Goal: Information Seeking & Learning: Learn about a topic

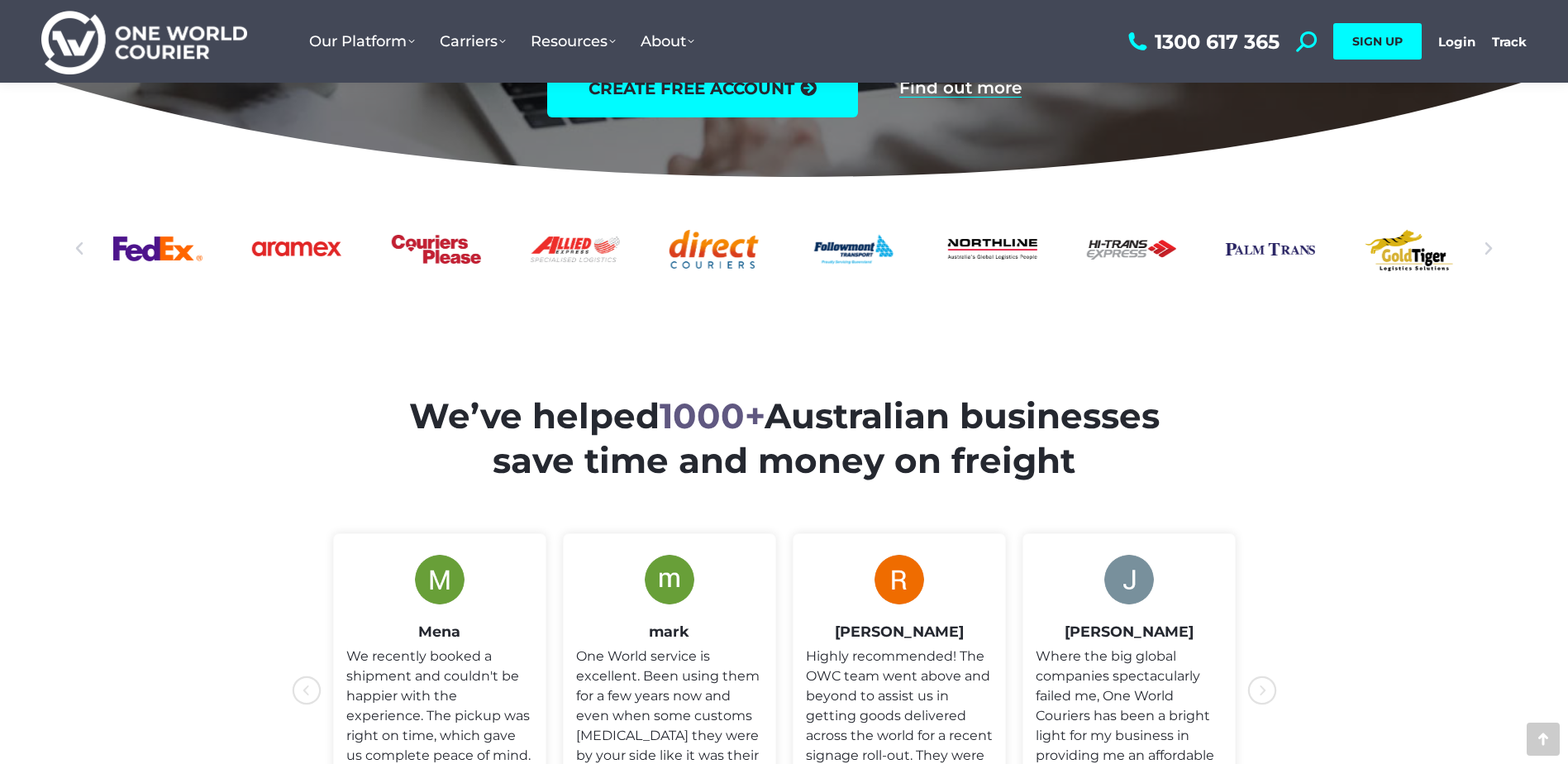
click at [1487, 246] on icon "Next slide" at bounding box center [1488, 249] width 16 height 16
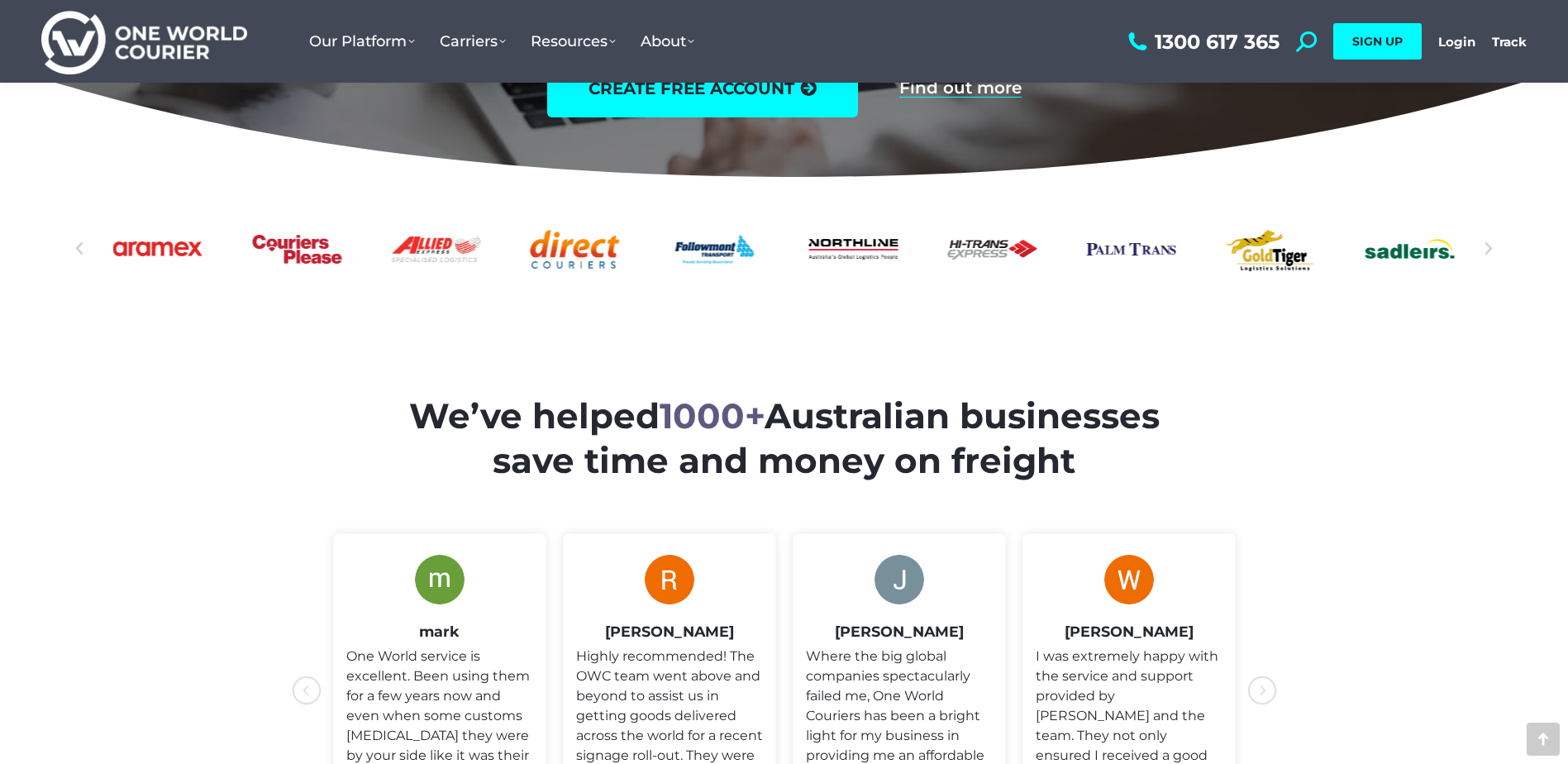
click at [267, 394] on section "We’ve helped 1000+ Australian businesses save time and money on freight" at bounding box center [784, 628] width 1568 height 701
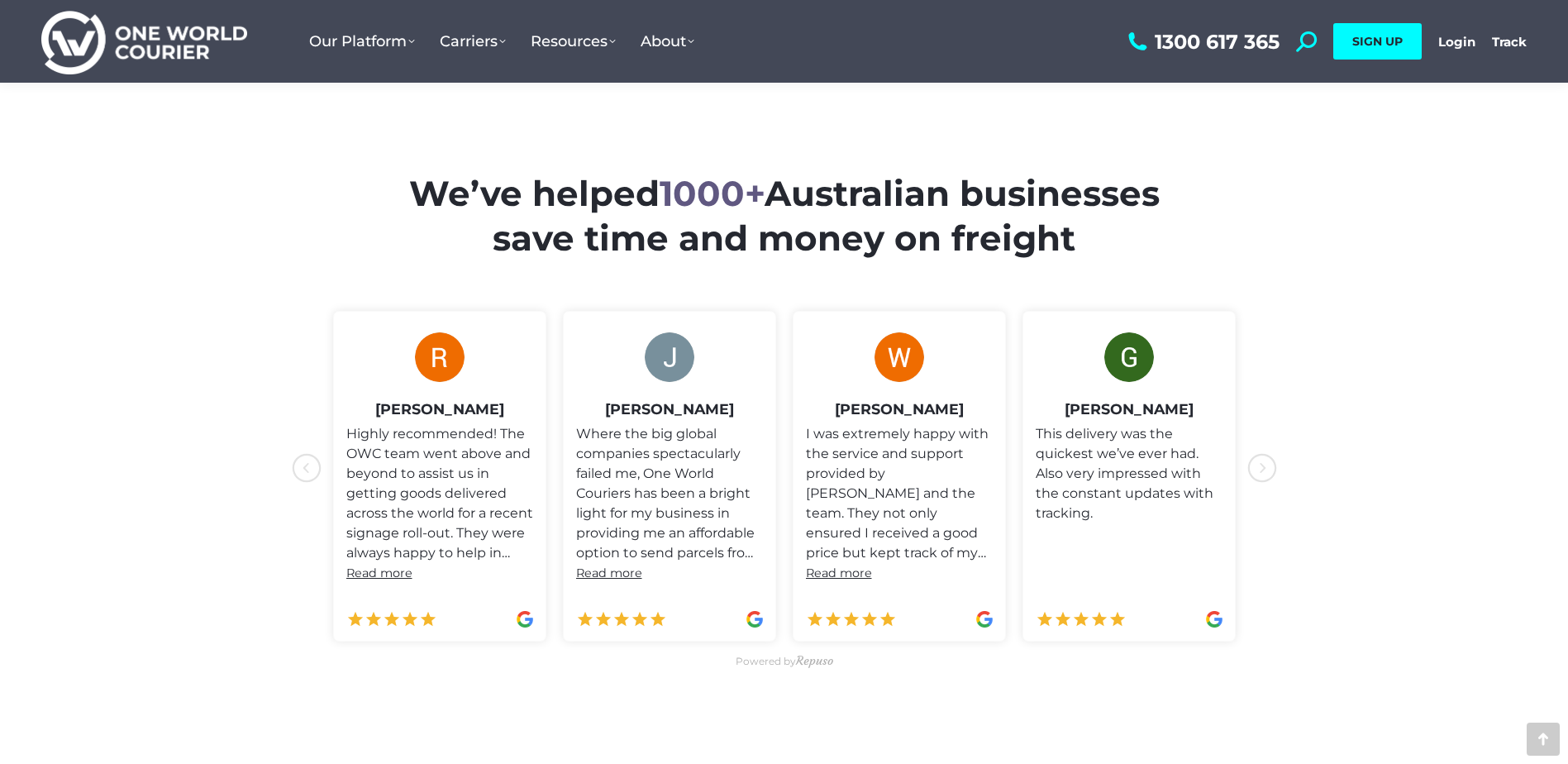
scroll to position [744, 0]
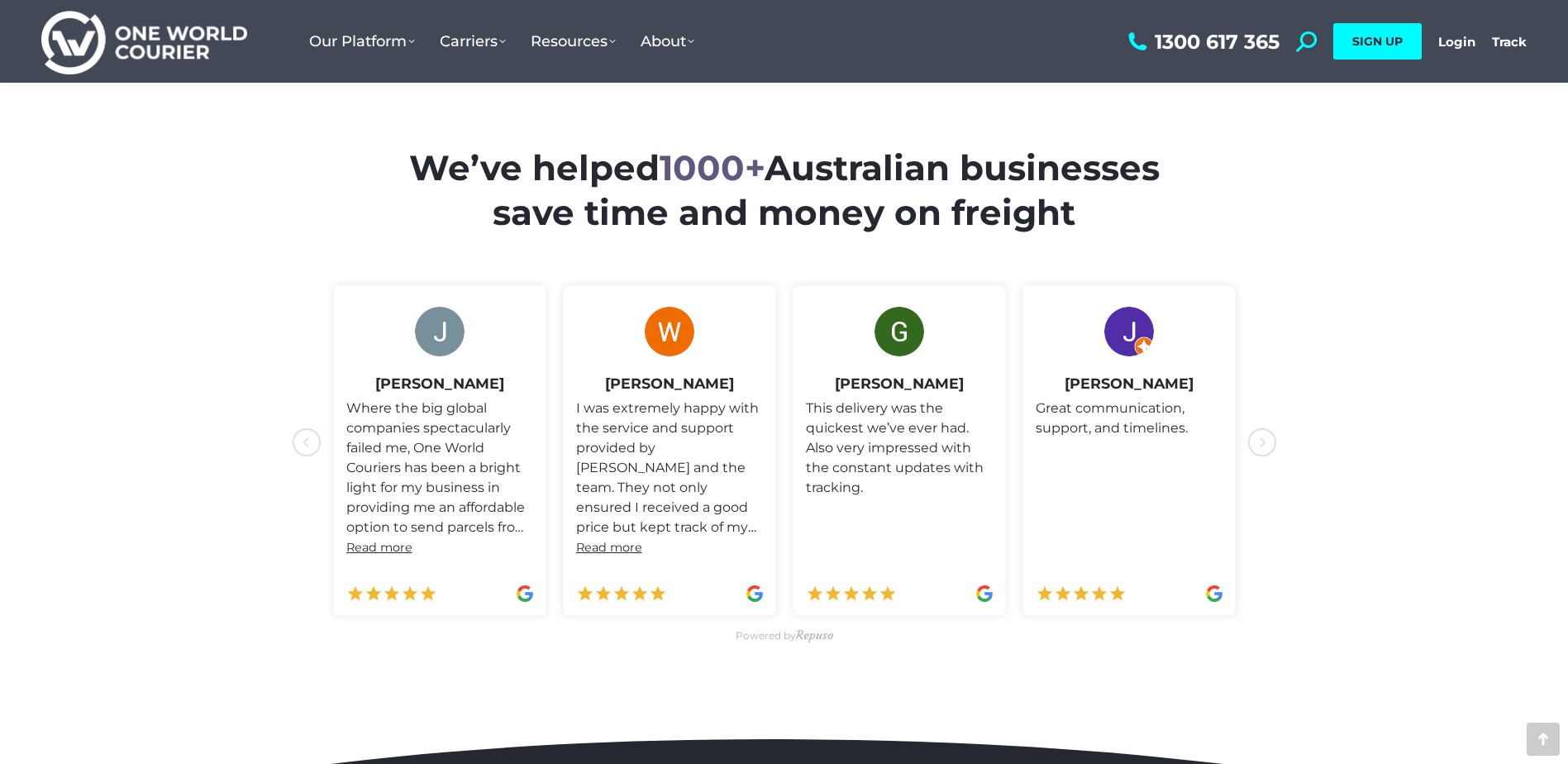
click at [1267, 443] on icon "icon-chevron-with-circle-left" at bounding box center [1262, 442] width 30 height 30
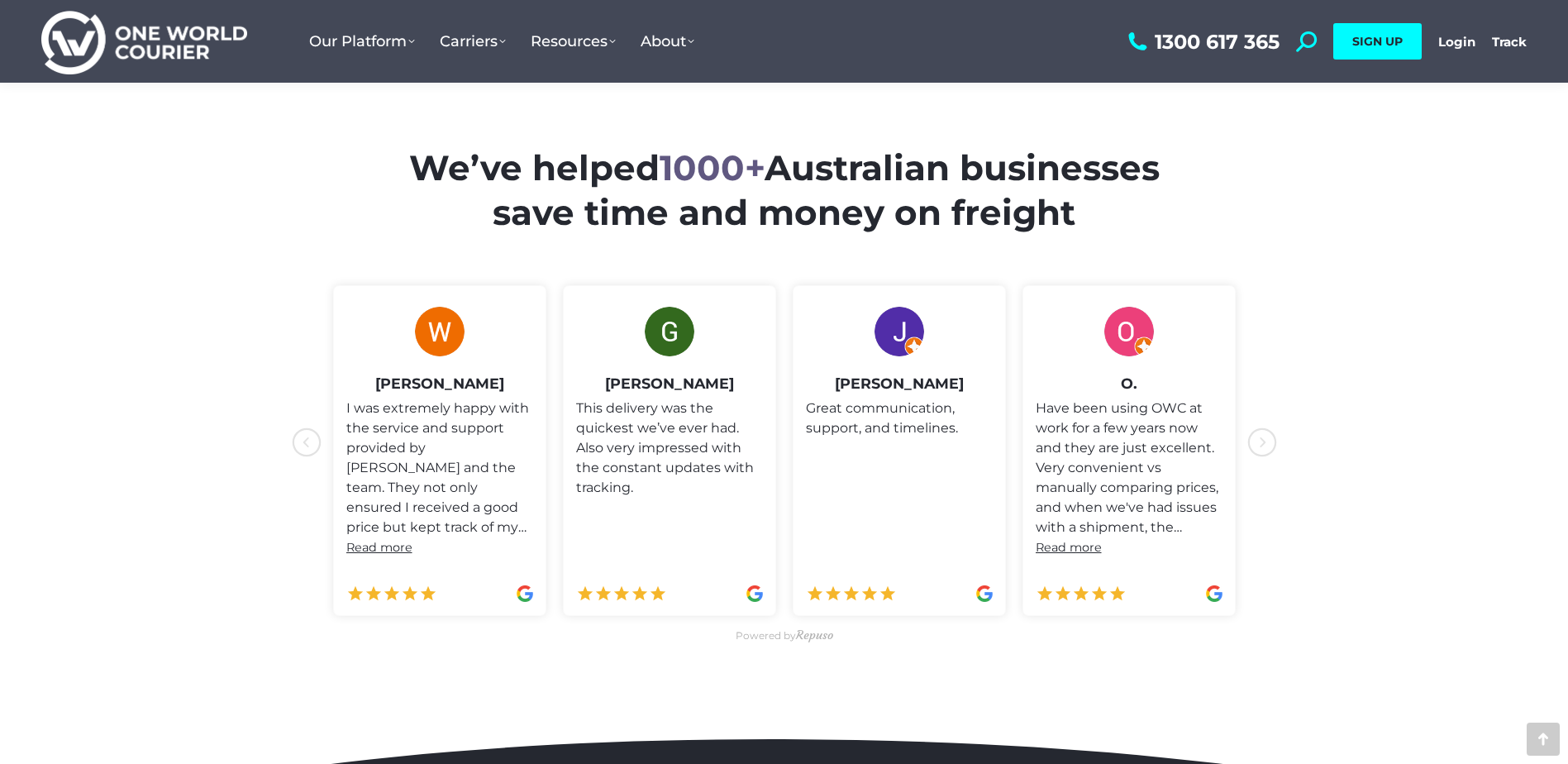
click at [1273, 443] on icon "icon-chevron-with-circle-left" at bounding box center [1262, 442] width 30 height 30
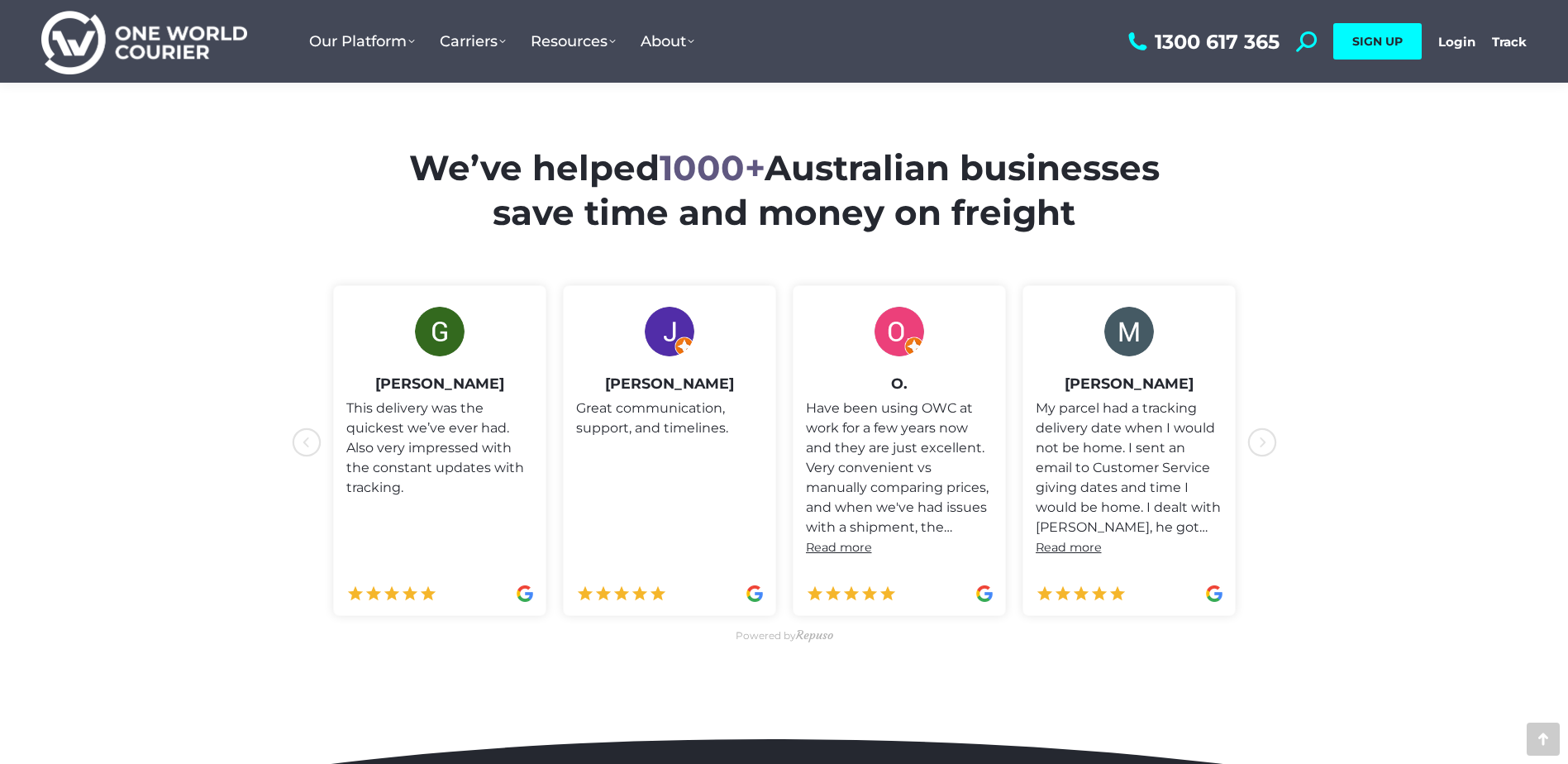
click at [1271, 443] on icon "icon-chevron-with-circle-left" at bounding box center [1262, 442] width 30 height 30
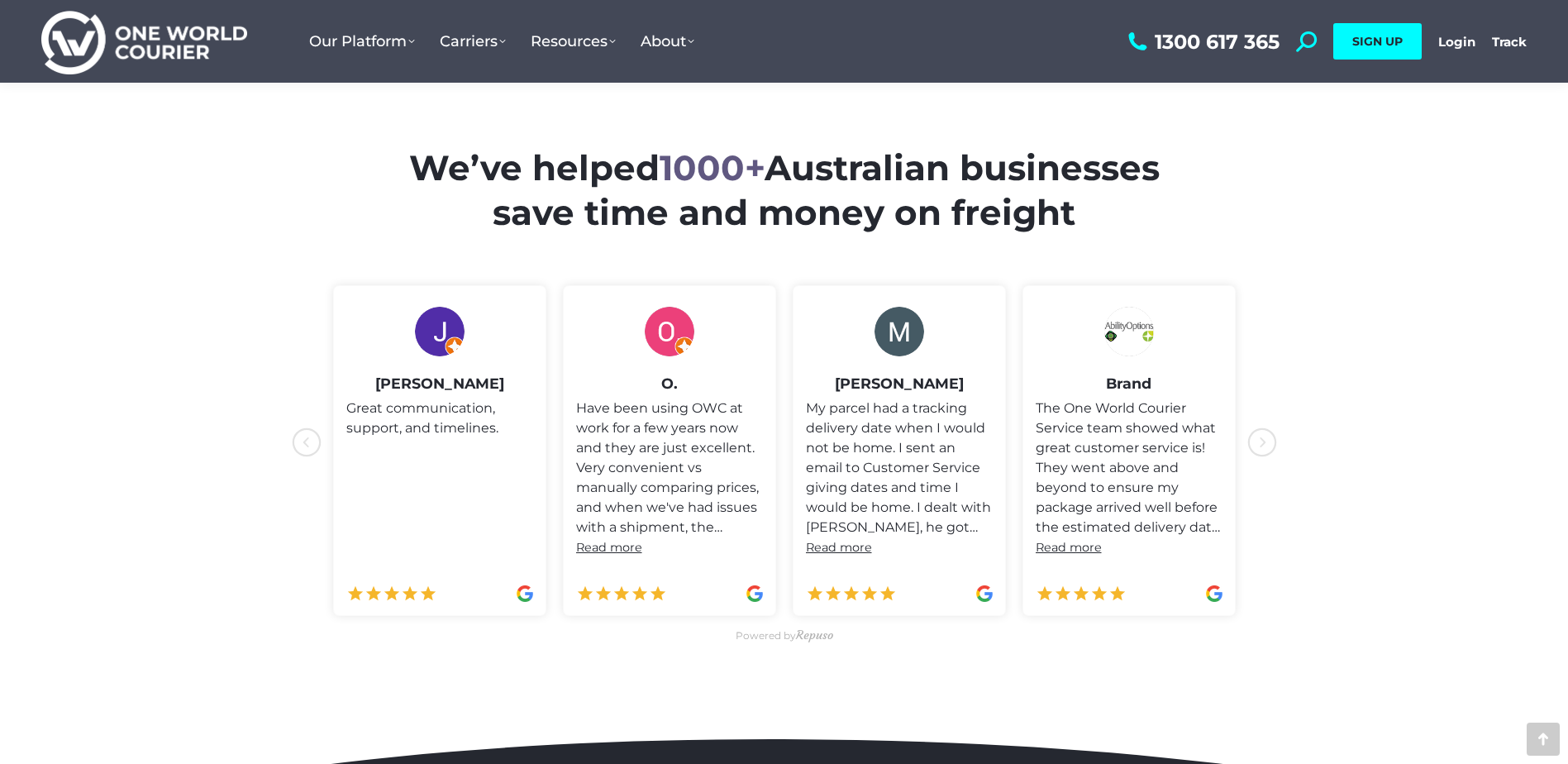
click at [1261, 427] on icon "icon-chevron-with-circle-left" at bounding box center [1262, 442] width 30 height 30
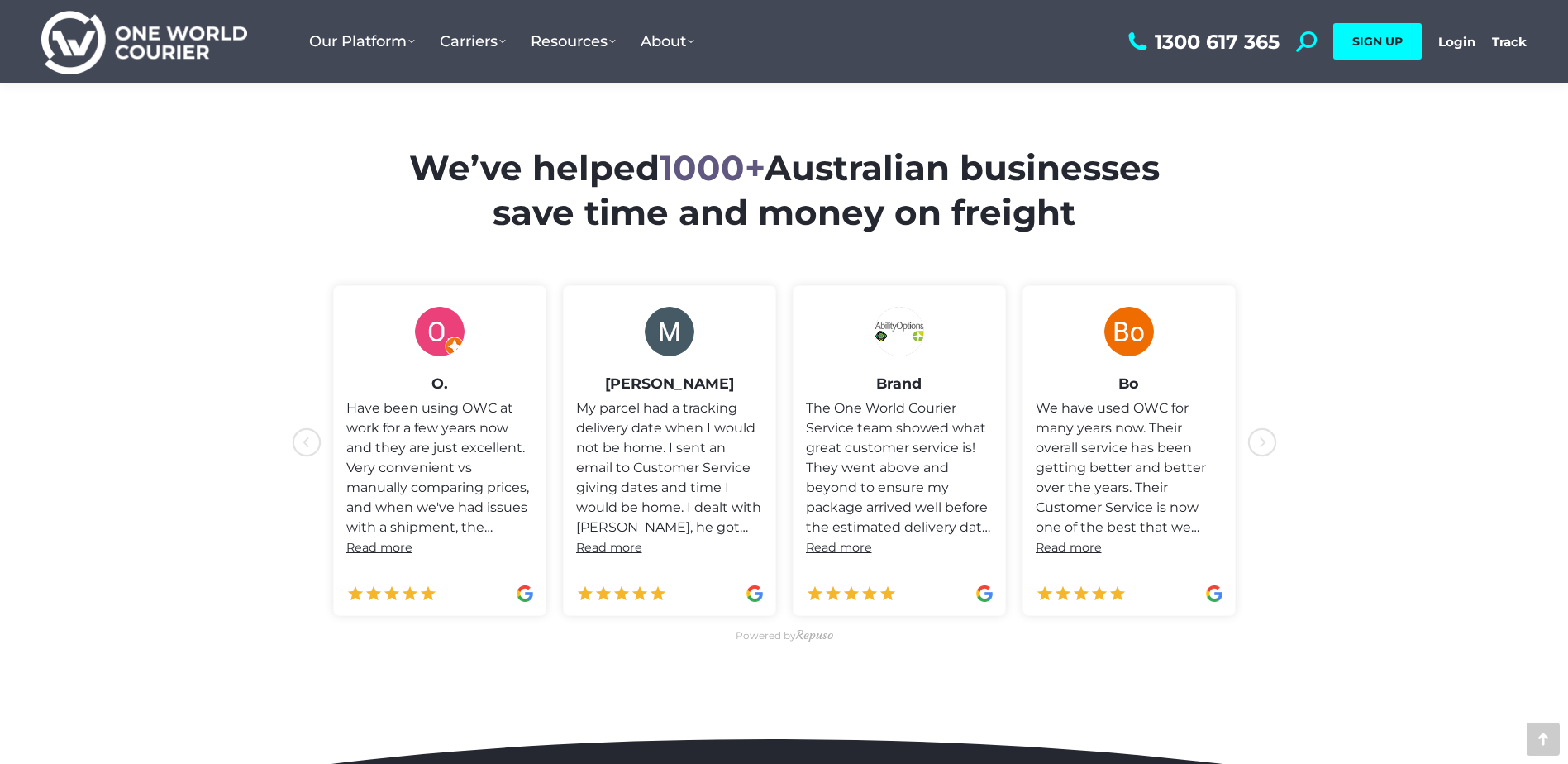
click at [1261, 444] on icon "icon-chevron-with-circle-left" at bounding box center [1262, 442] width 30 height 30
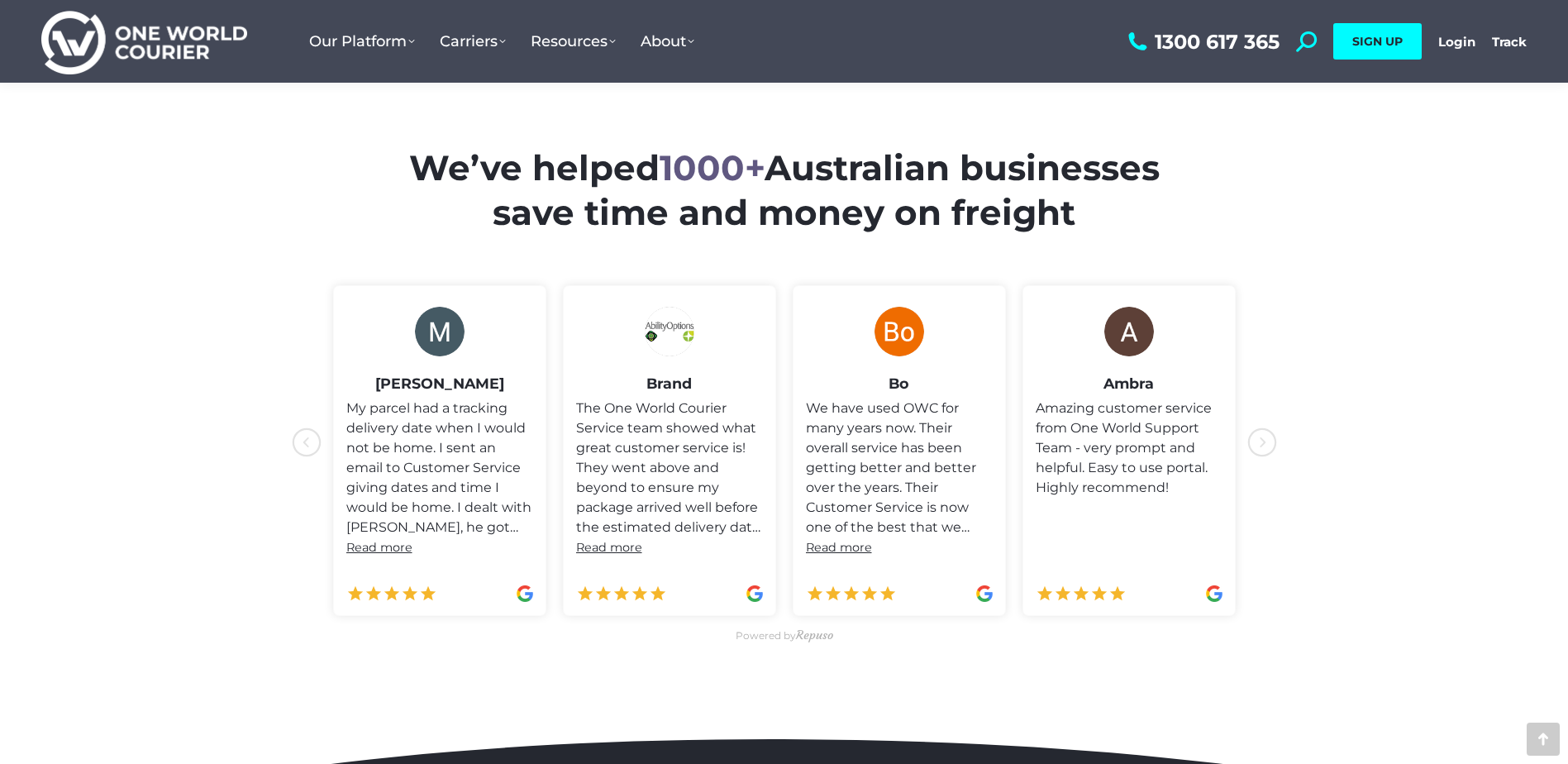
click at [1261, 444] on icon "icon-chevron-with-circle-left" at bounding box center [1262, 442] width 30 height 30
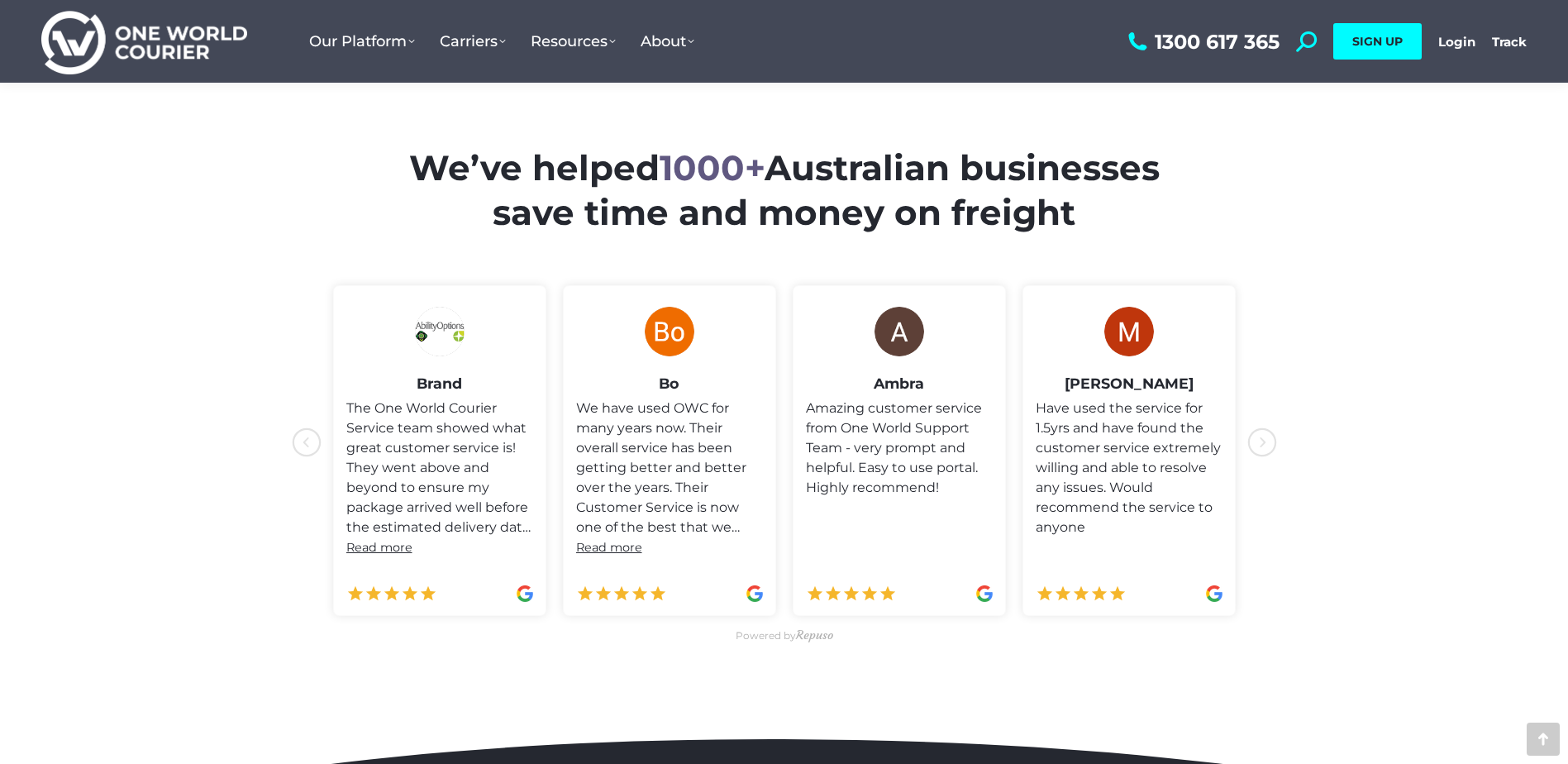
click at [1261, 444] on icon "icon-chevron-with-circle-left" at bounding box center [1262, 442] width 30 height 30
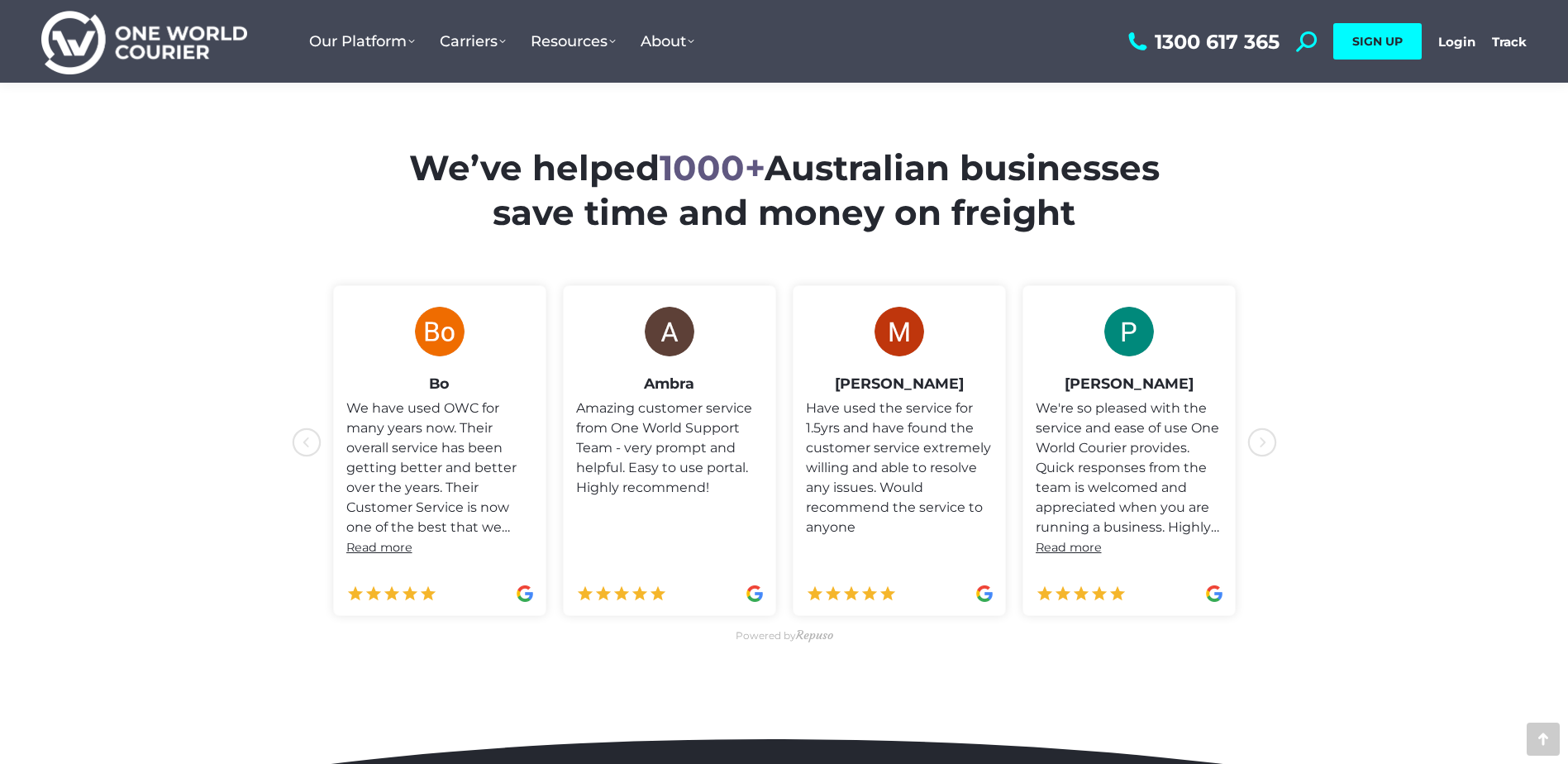
click at [1261, 444] on icon "icon-chevron-with-circle-left" at bounding box center [1262, 442] width 30 height 30
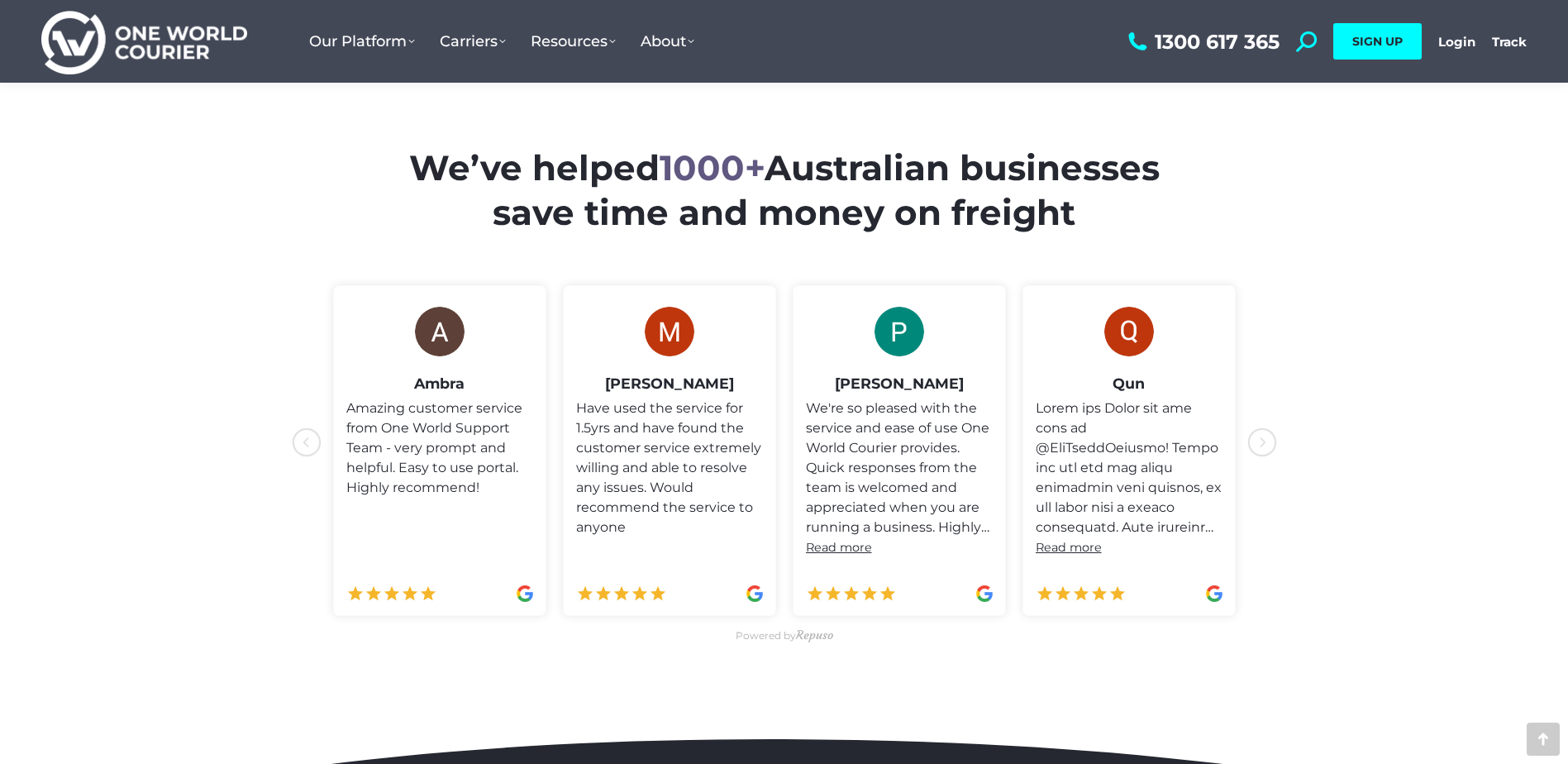
click at [1261, 444] on icon "icon-chevron-with-circle-left" at bounding box center [1262, 442] width 30 height 30
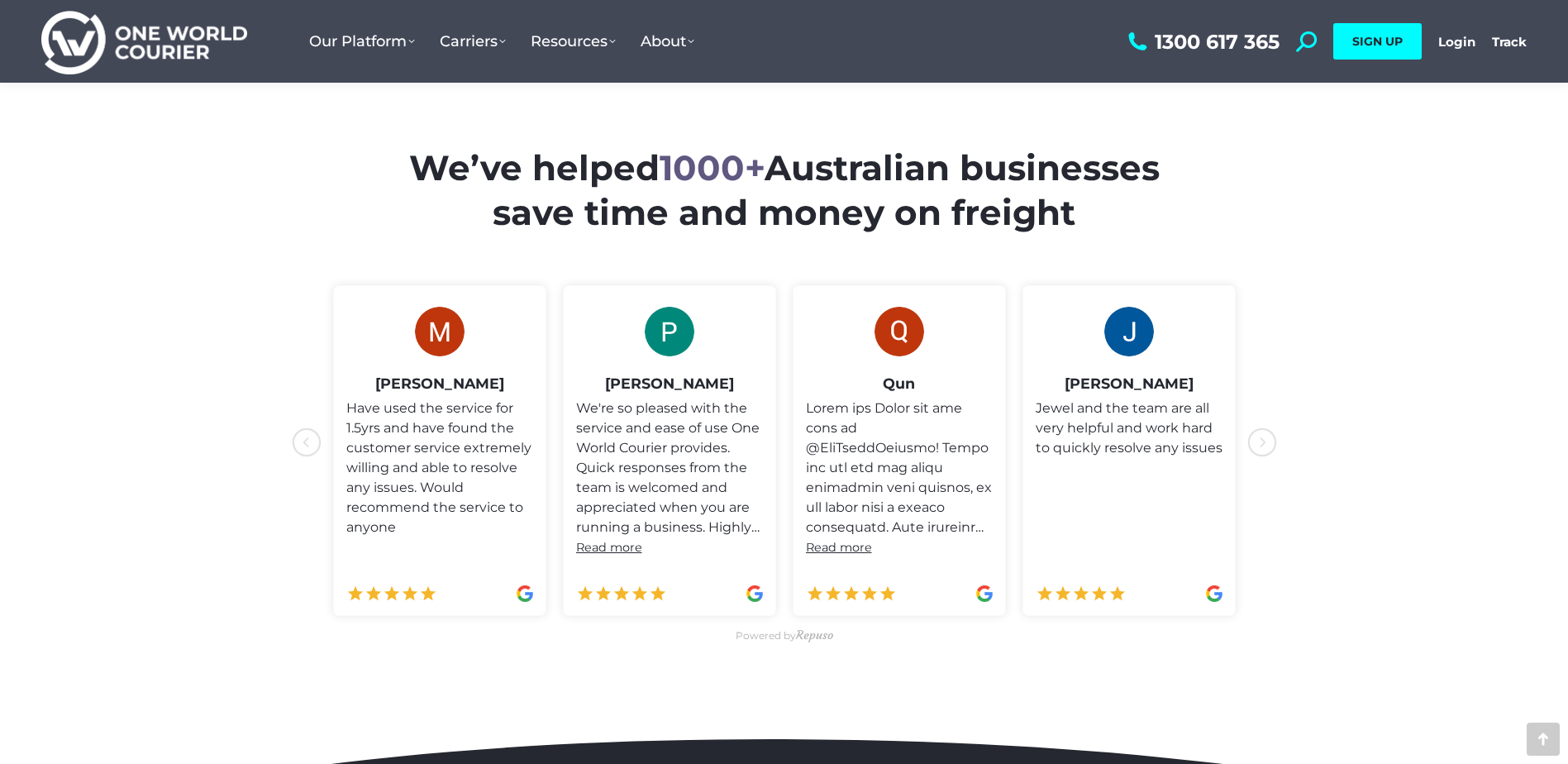
click at [1261, 444] on icon "icon-chevron-with-circle-left" at bounding box center [1262, 442] width 30 height 30
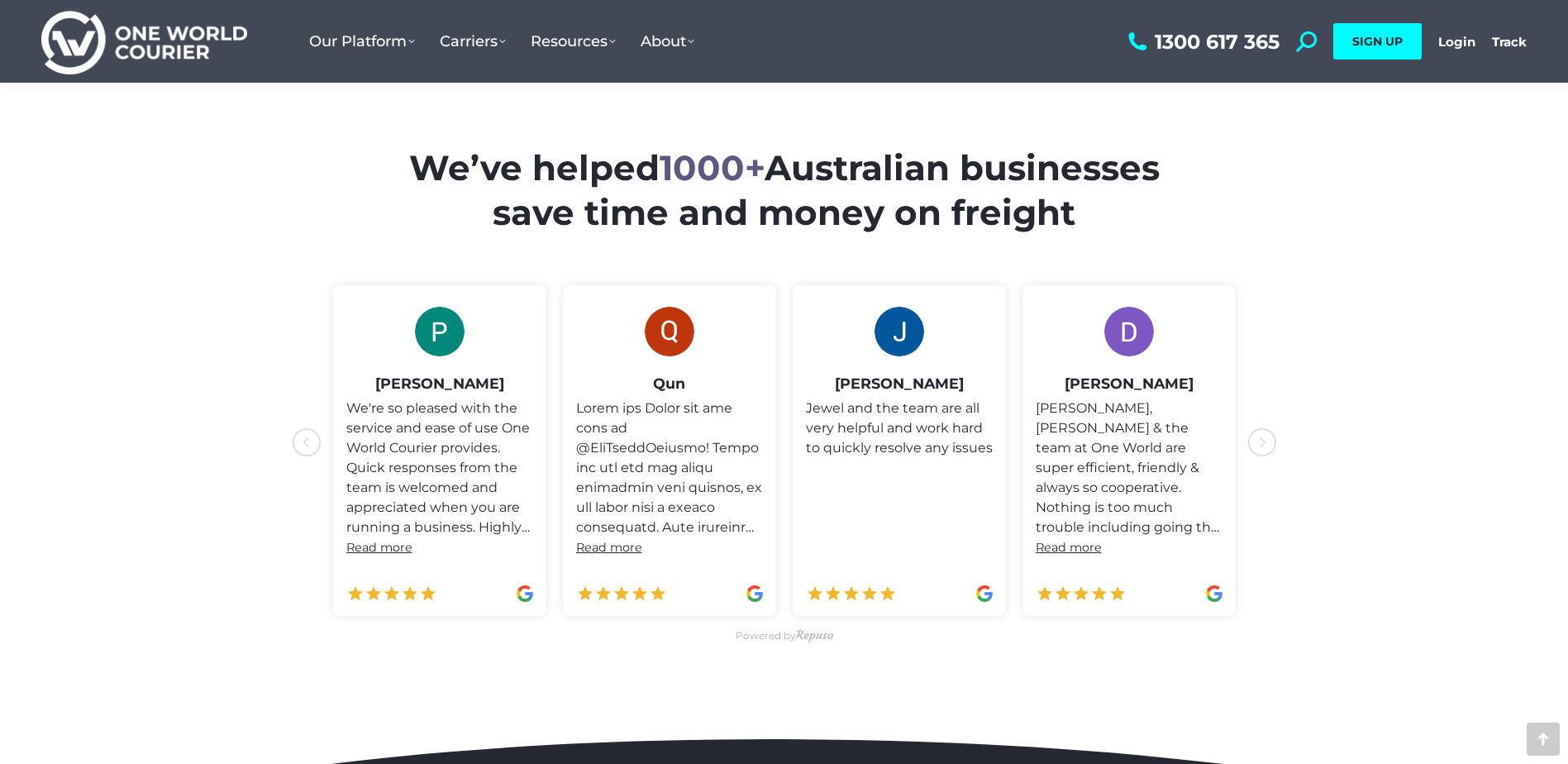
click at [1261, 444] on icon "icon-chevron-with-circle-left" at bounding box center [1262, 442] width 30 height 30
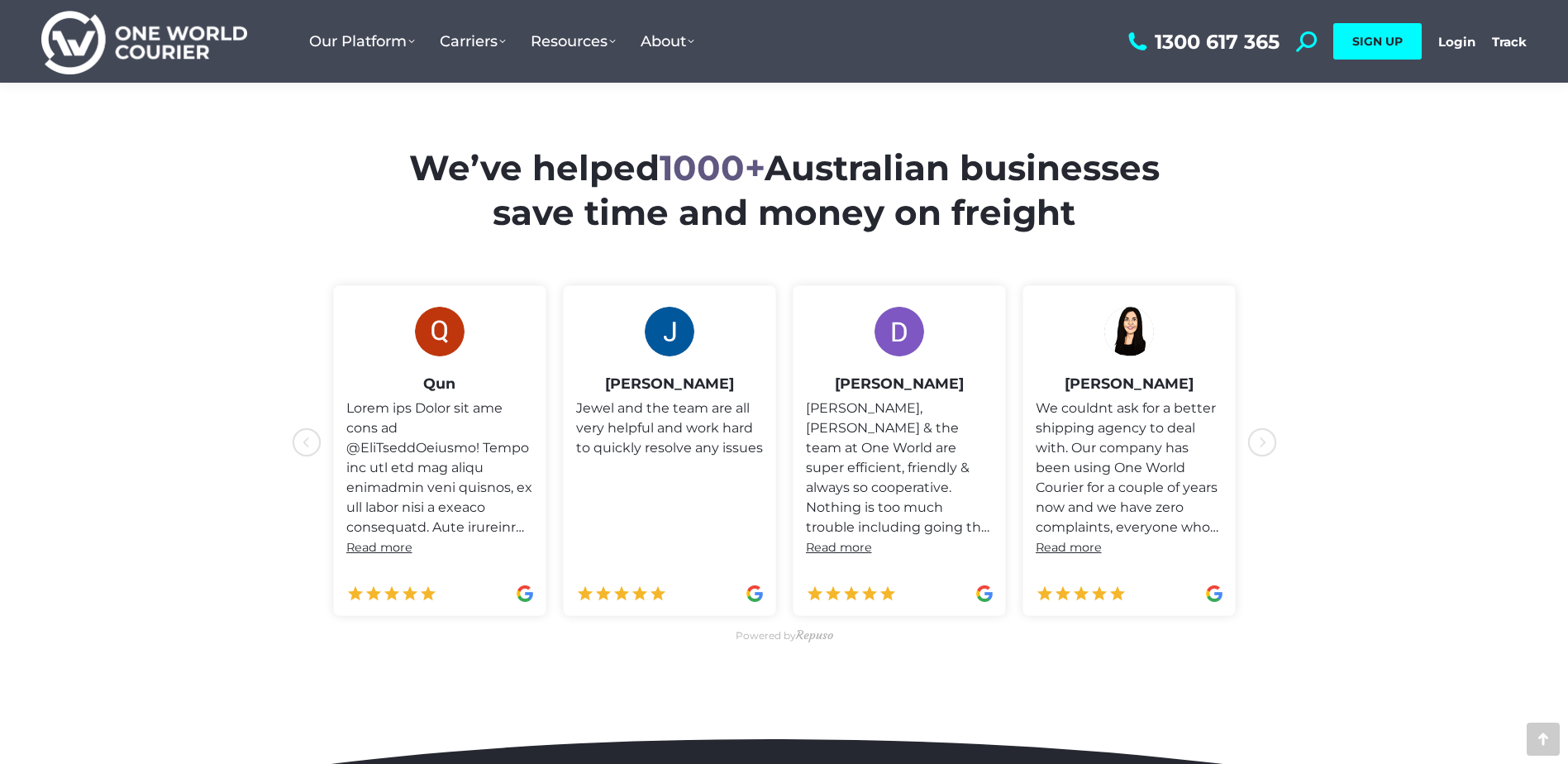
click at [1320, 489] on section "We’ve helped 1000+ Australian businesses save time and money on freight" at bounding box center [784, 380] width 1568 height 701
click at [1267, 440] on icon "icon-chevron-with-circle-left" at bounding box center [1262, 442] width 30 height 30
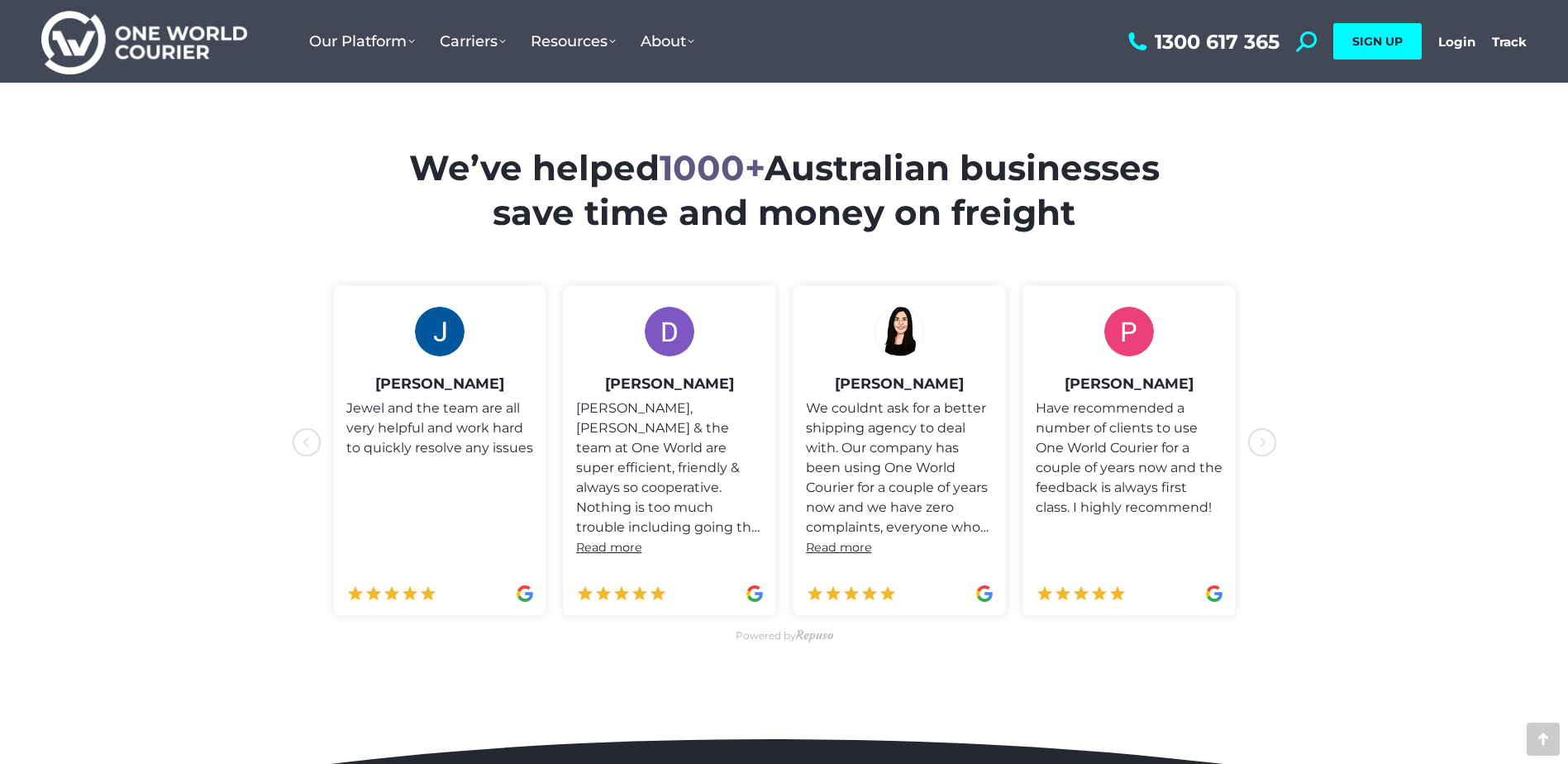
click at [1267, 440] on icon "icon-chevron-with-circle-left" at bounding box center [1262, 442] width 30 height 30
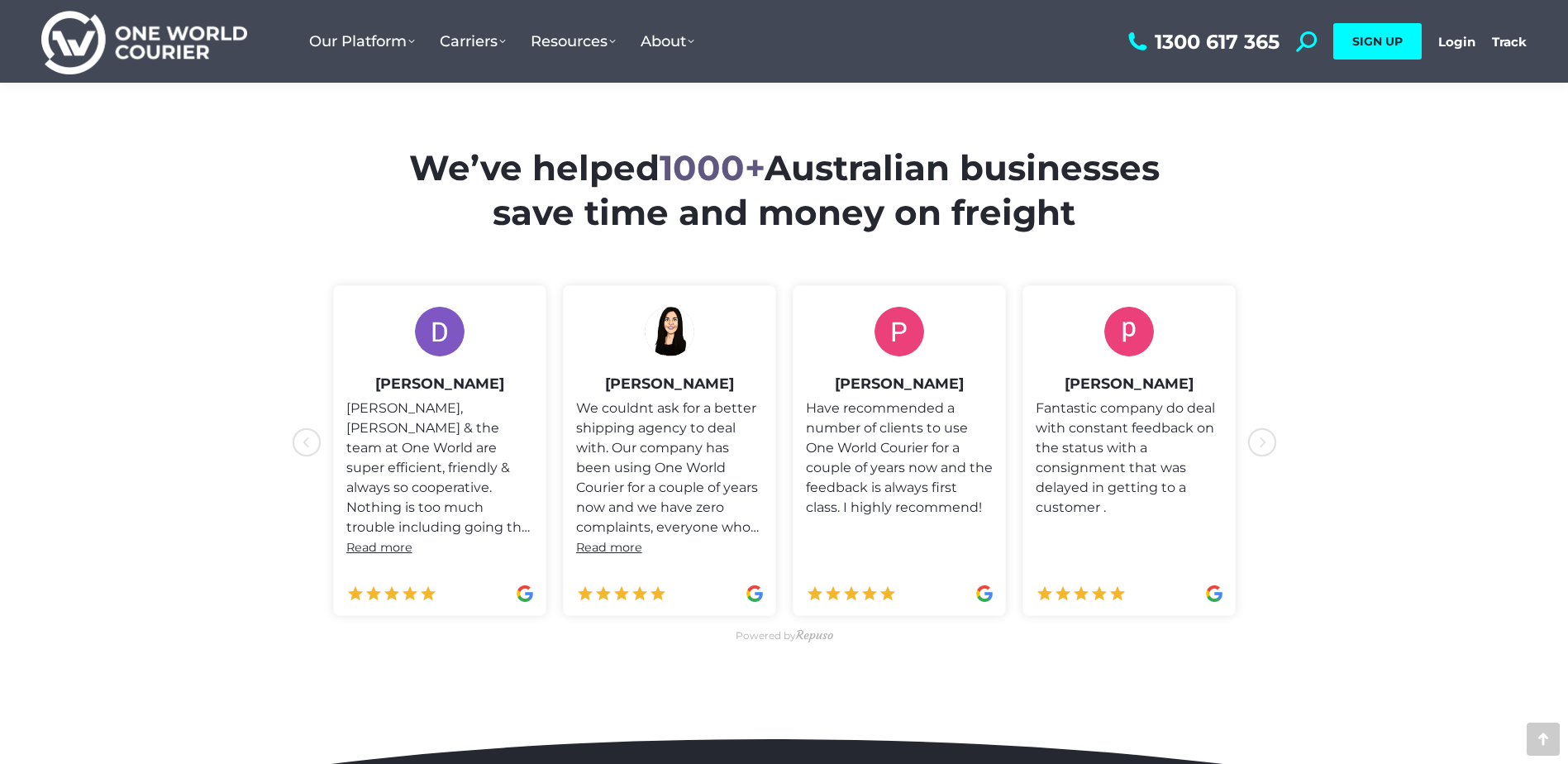
click at [1267, 440] on icon "icon-chevron-with-circle-left" at bounding box center [1262, 442] width 30 height 30
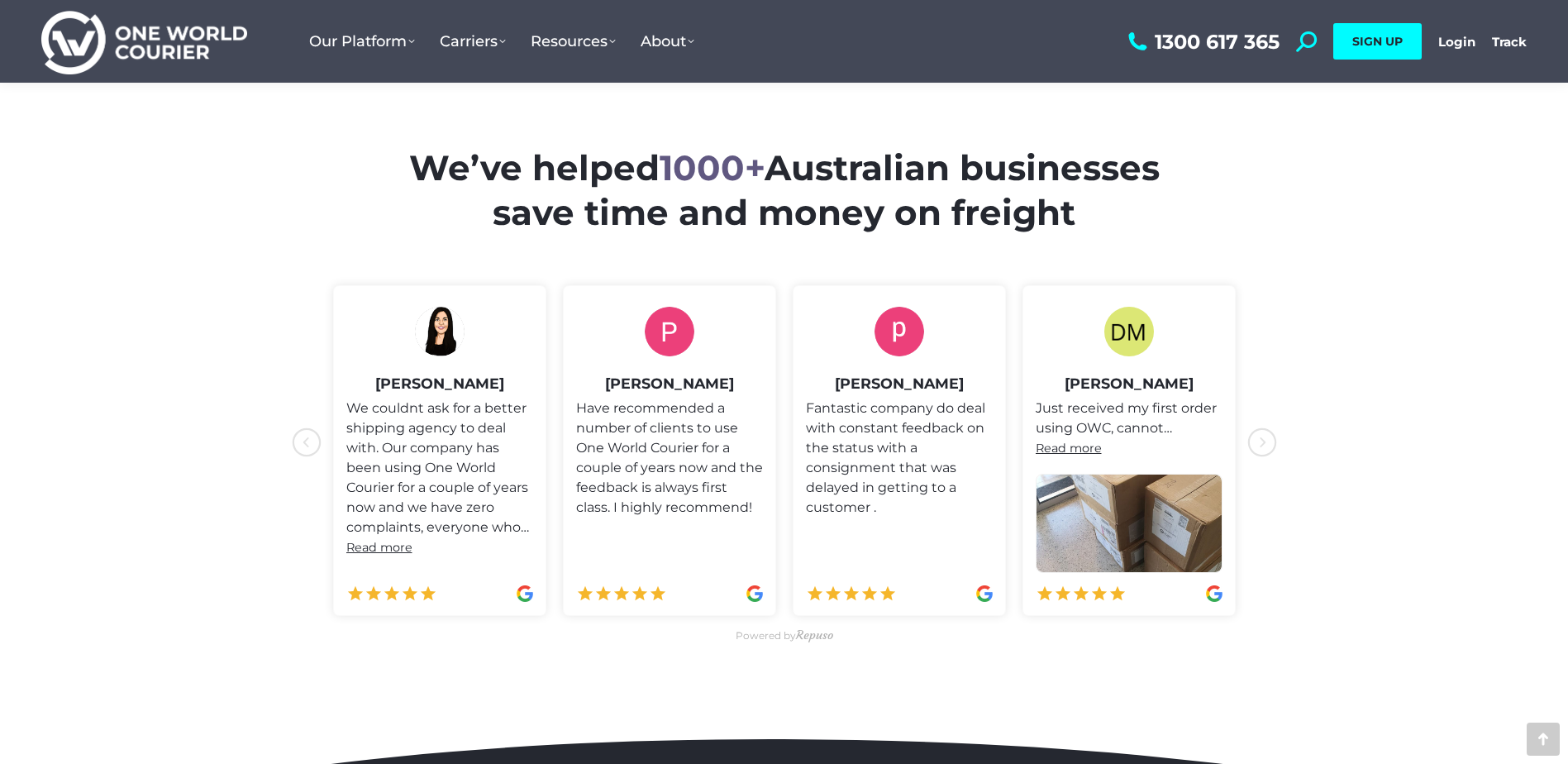
click at [1267, 440] on icon "icon-chevron-with-circle-left" at bounding box center [1262, 442] width 30 height 30
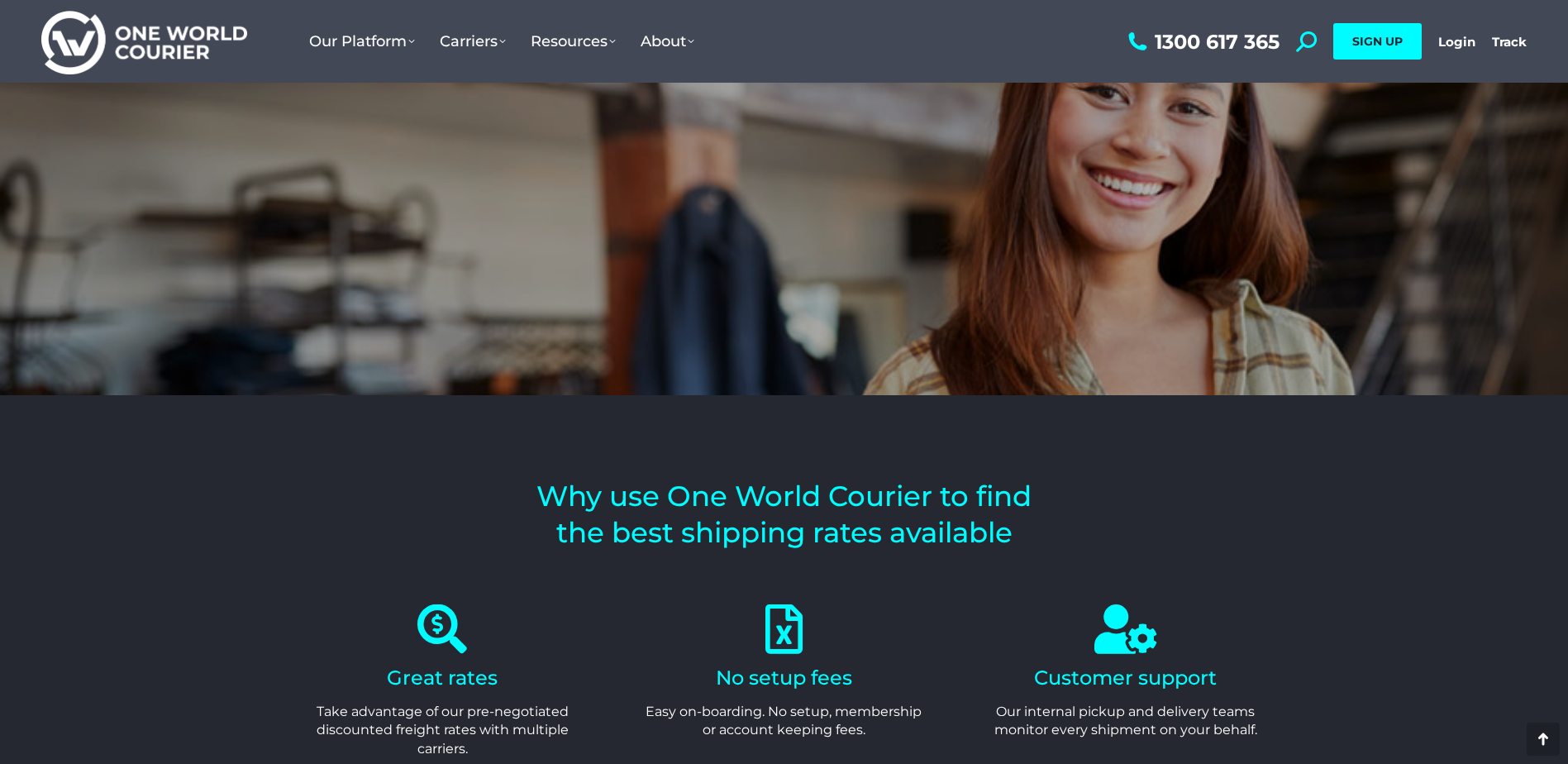
scroll to position [2361, 0]
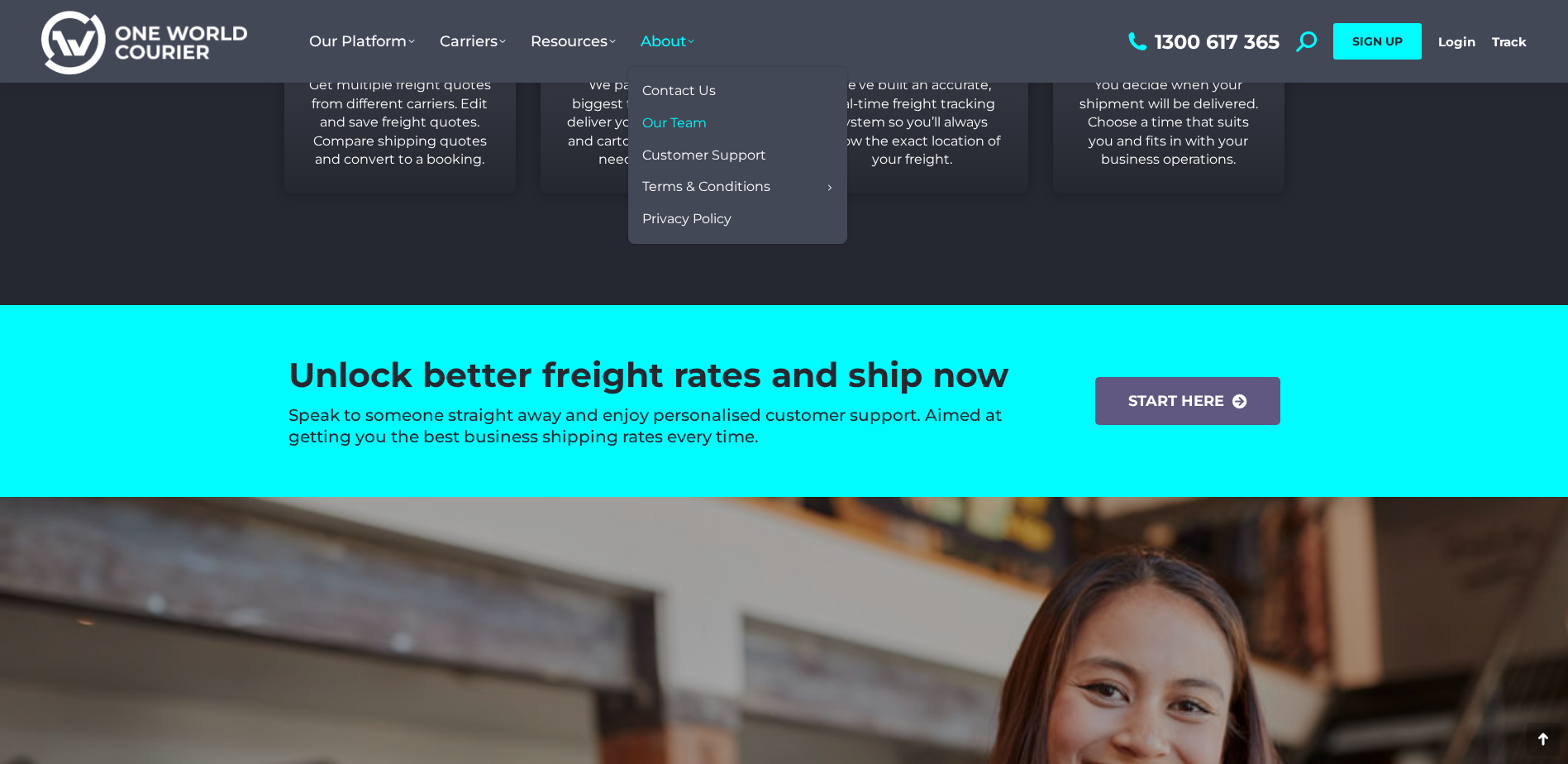
click at [676, 121] on span "Our Team" at bounding box center [674, 124] width 64 height 17
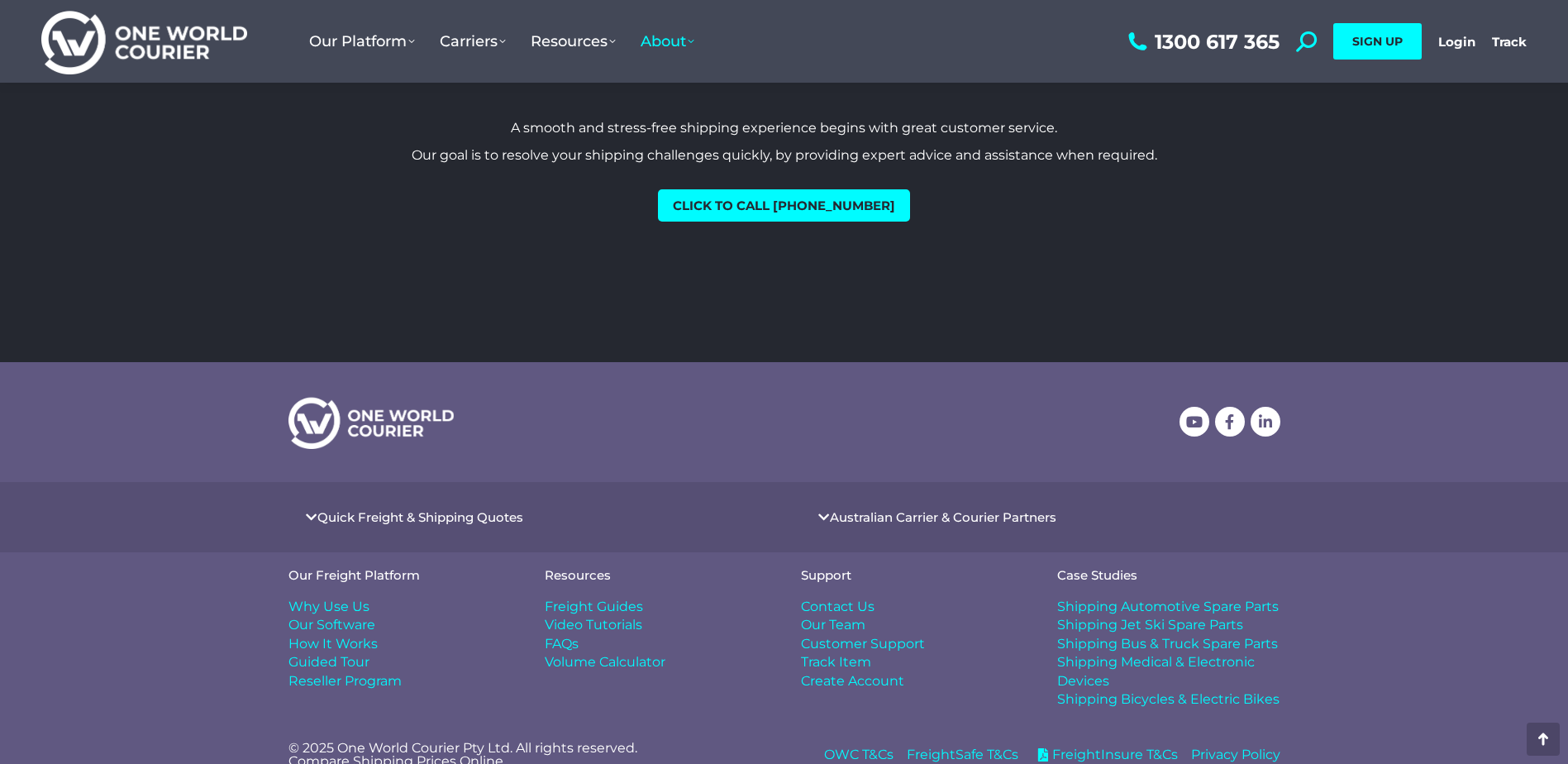
scroll to position [2048, 0]
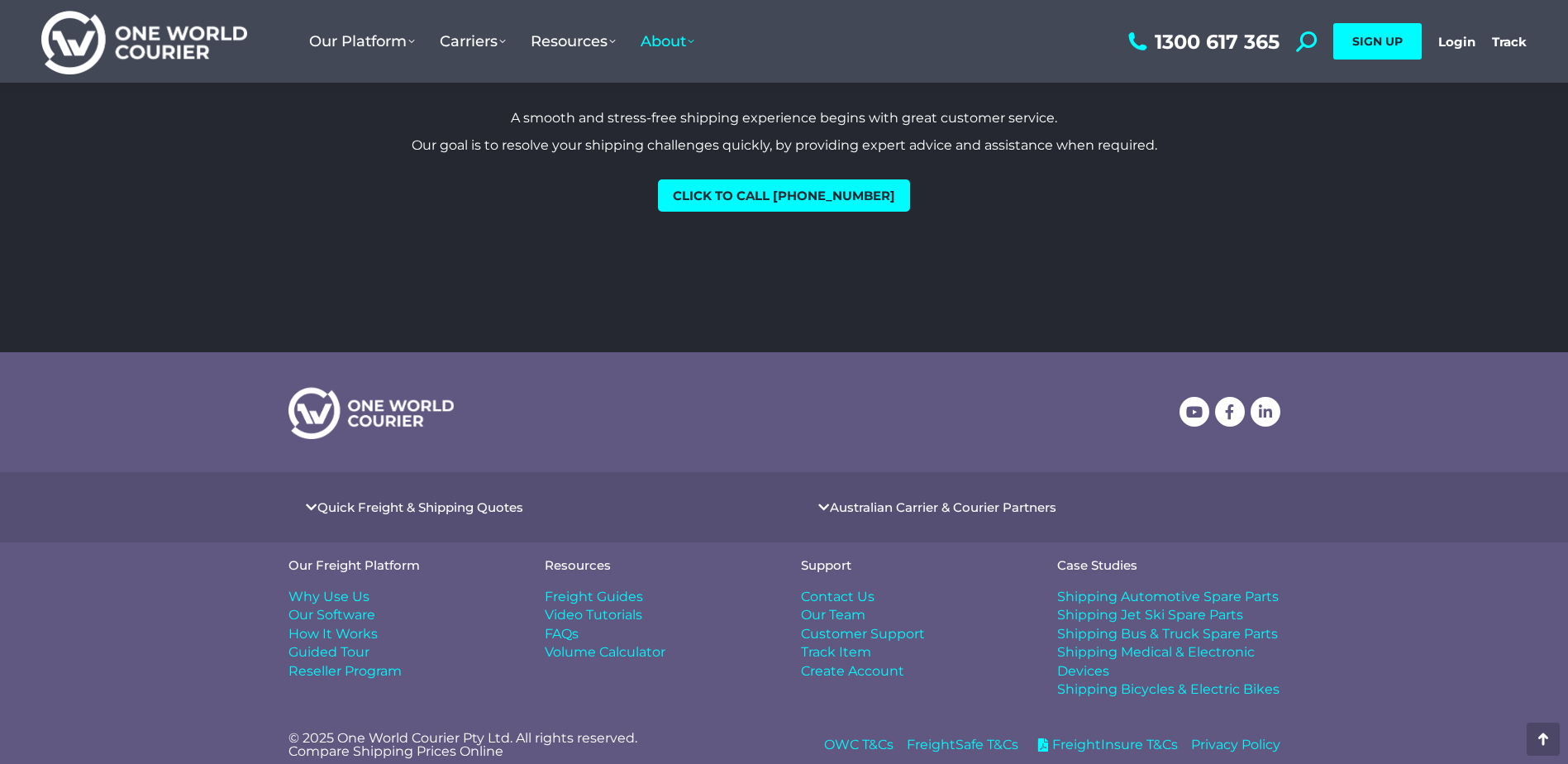
click at [567, 625] on span "FAQs" at bounding box center [561, 633] width 34 height 18
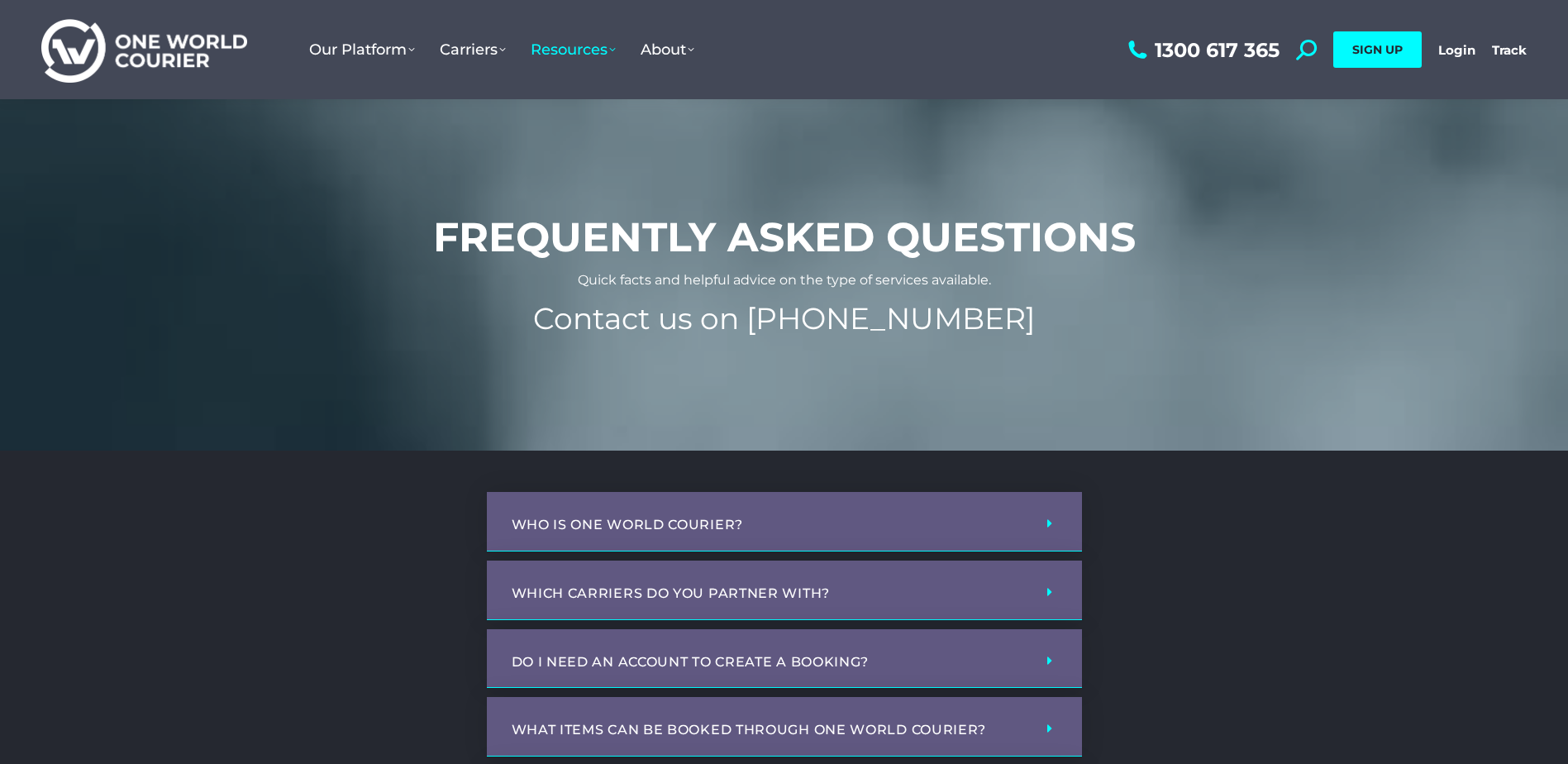
click at [712, 528] on link "Who is One World Courier?" at bounding box center [628, 524] width 232 height 15
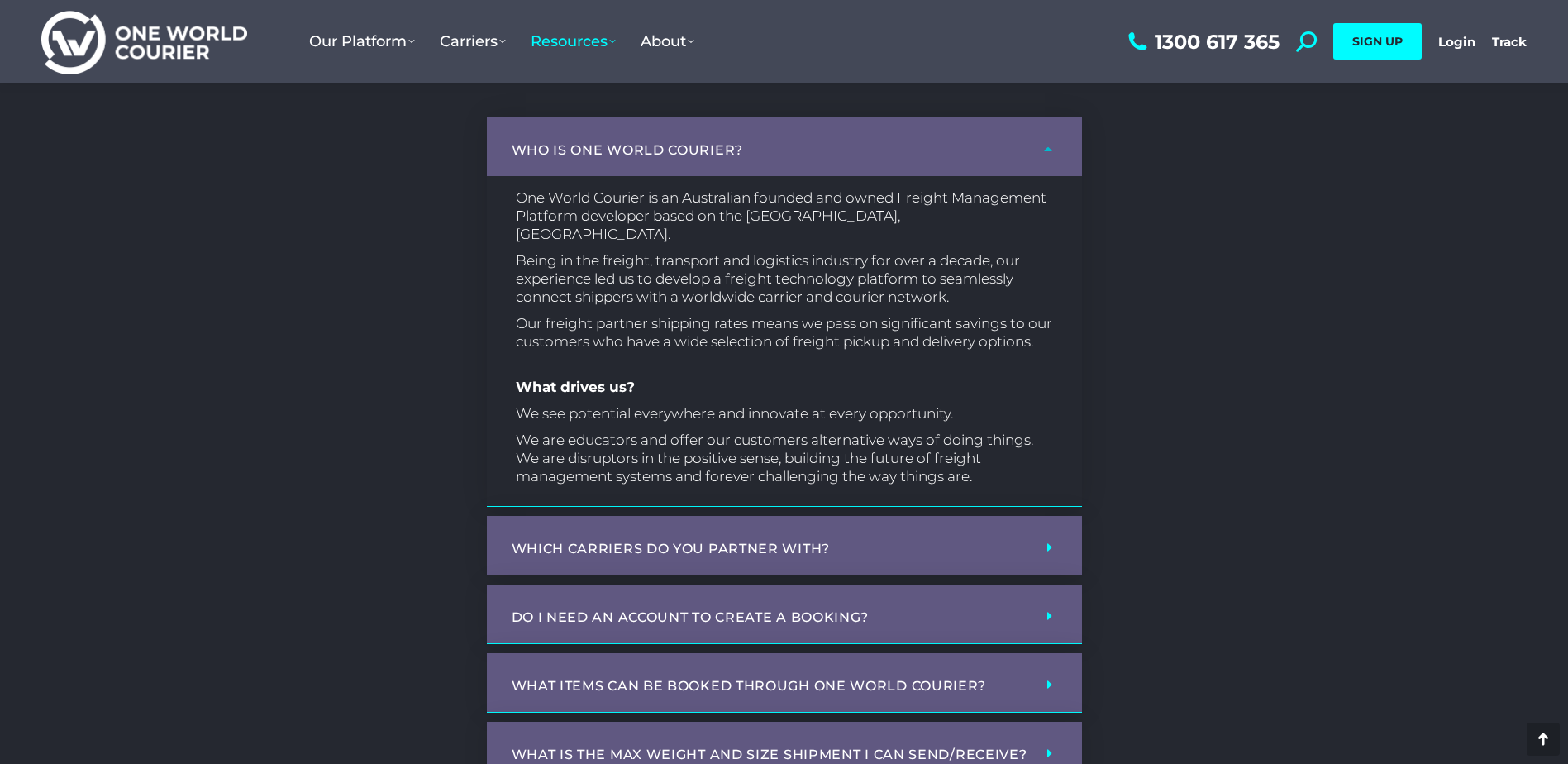
scroll to position [414, 0]
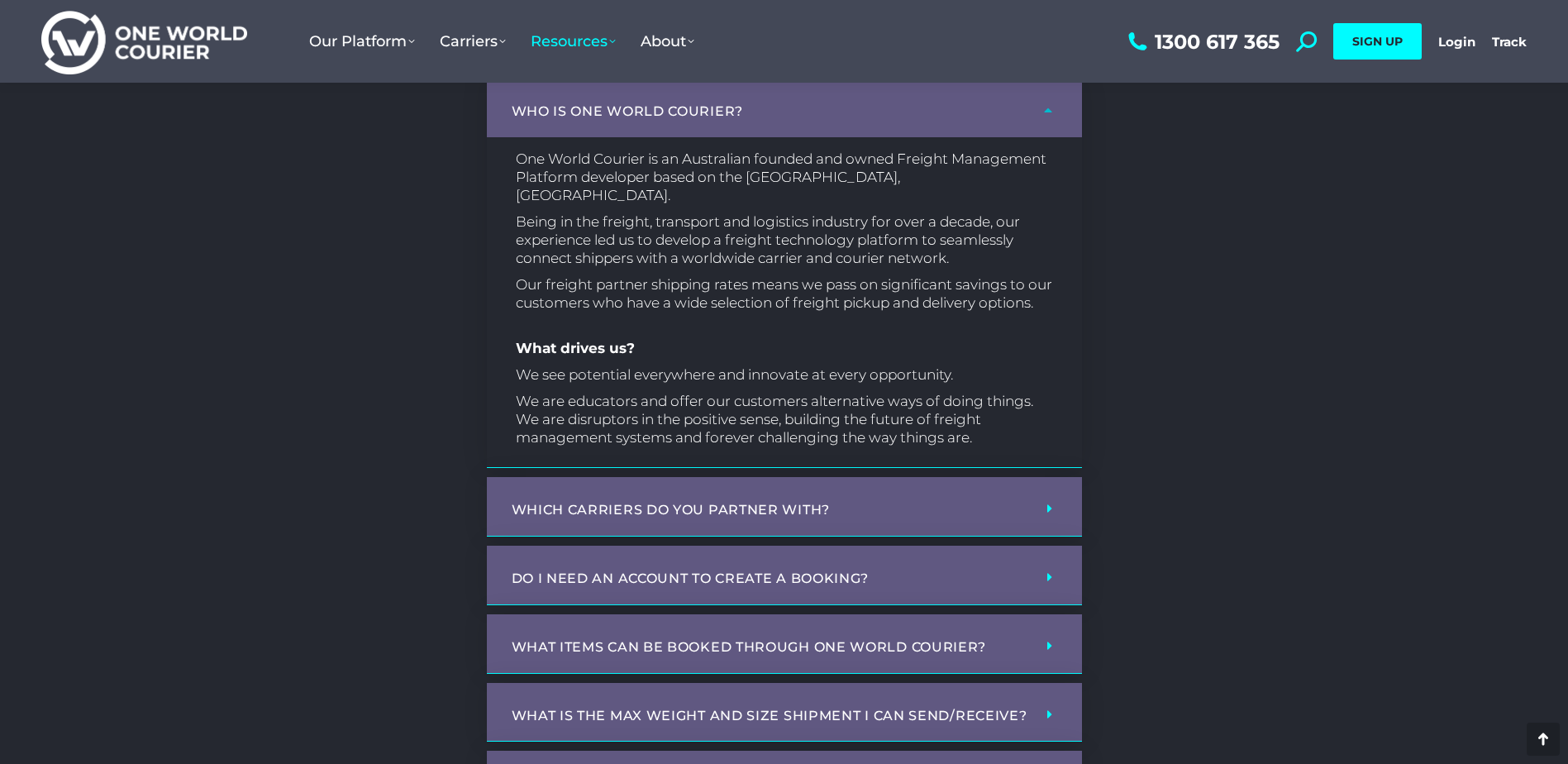
click at [765, 505] on link "Which carriers do you partner with?" at bounding box center [671, 510] width 319 height 15
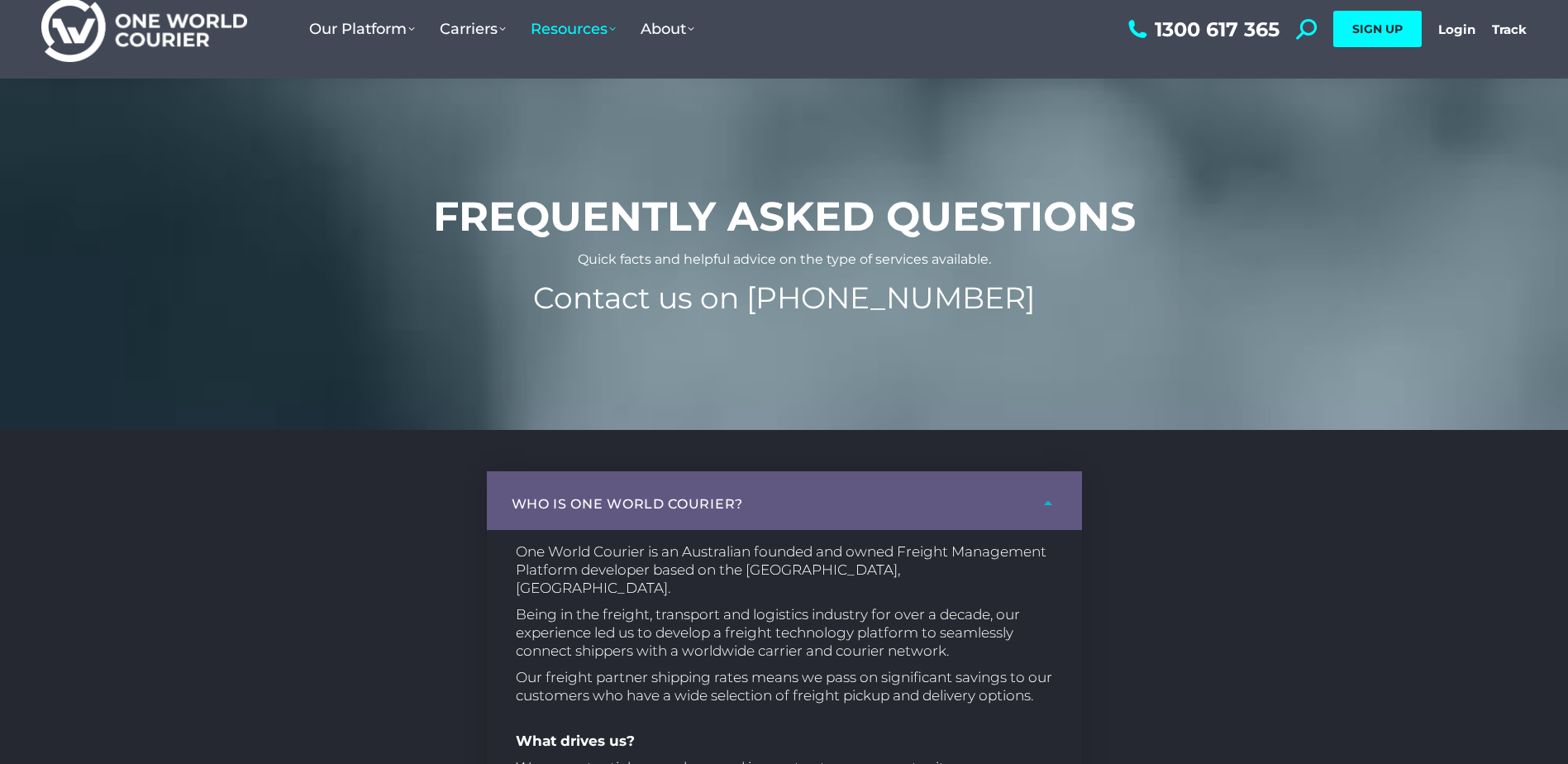
scroll to position [0, 0]
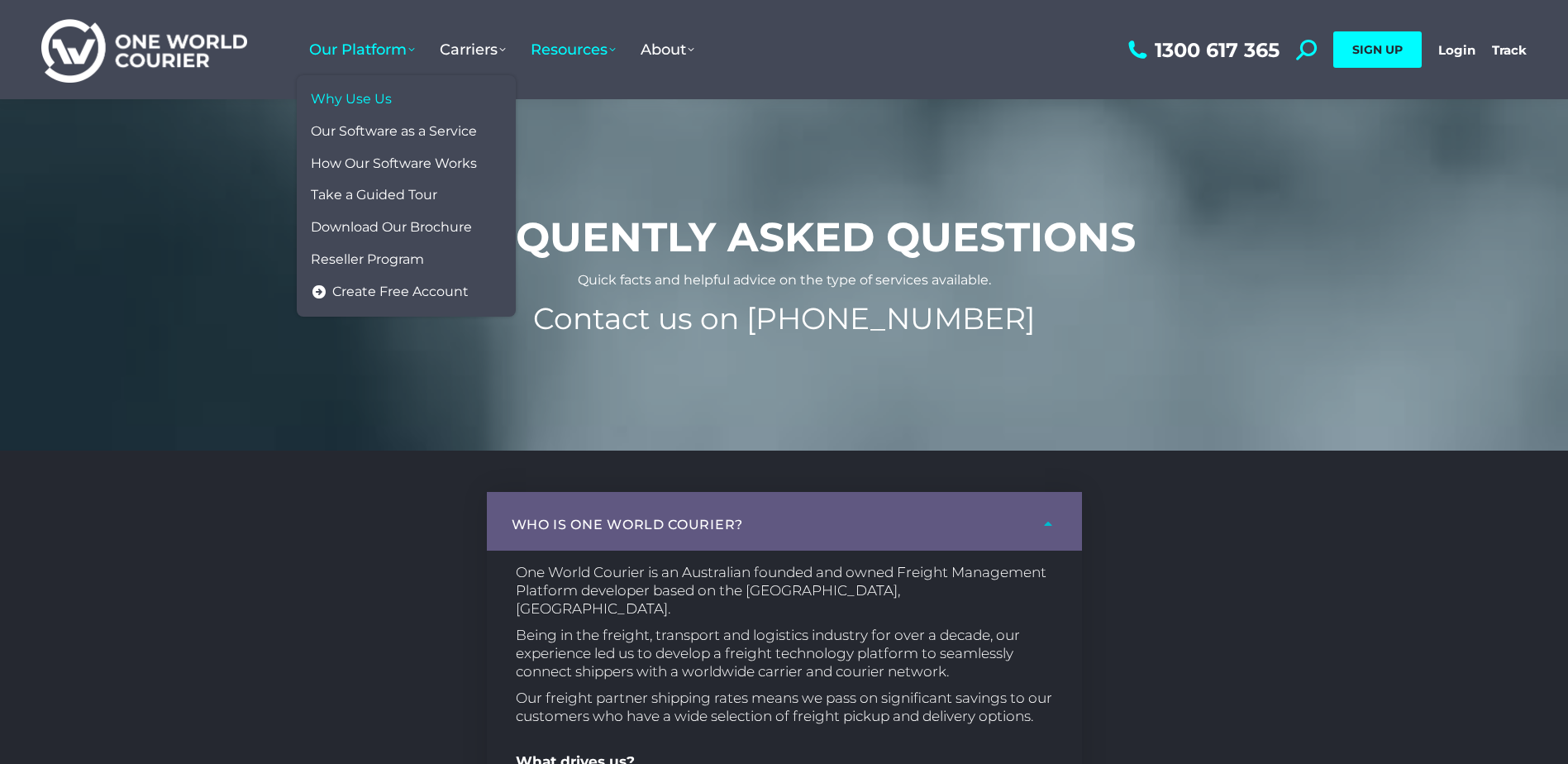
click at [371, 92] on span "Why Use Us" at bounding box center [351, 100] width 81 height 17
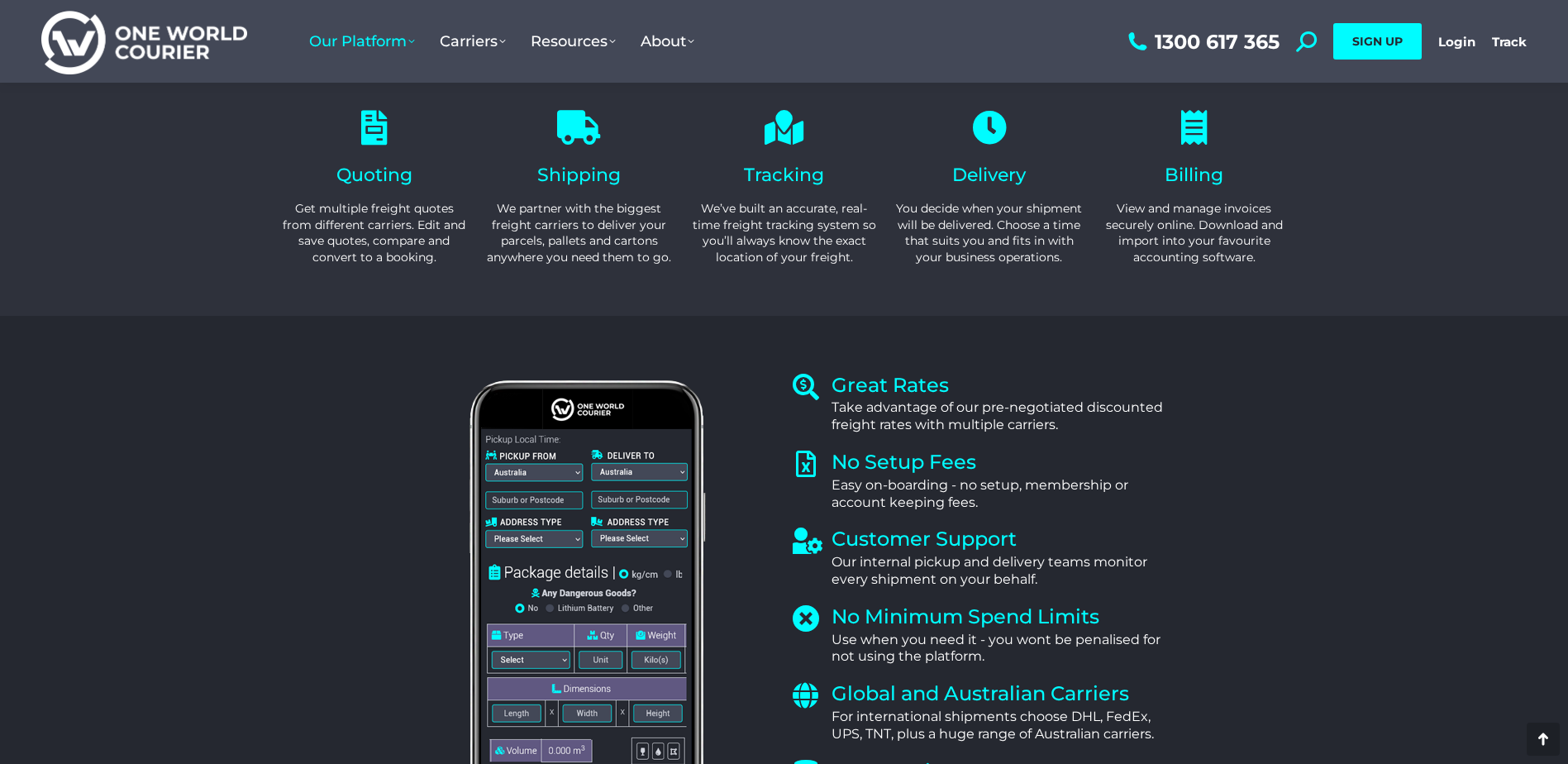
scroll to position [414, 0]
